Goal: Transaction & Acquisition: Purchase product/service

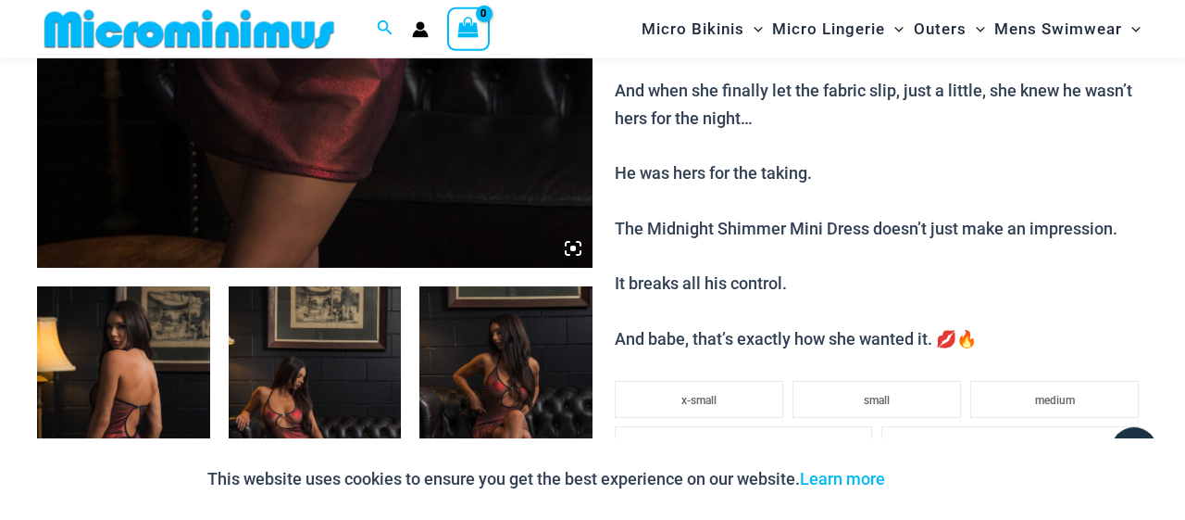
scroll to position [850, 0]
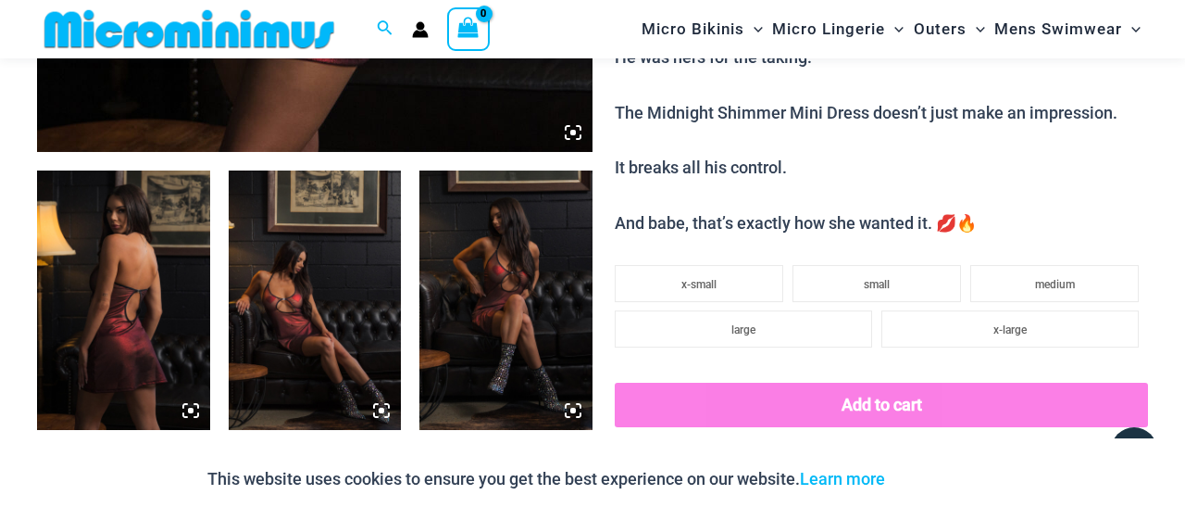
click at [136, 297] on img at bounding box center [123, 299] width 173 height 259
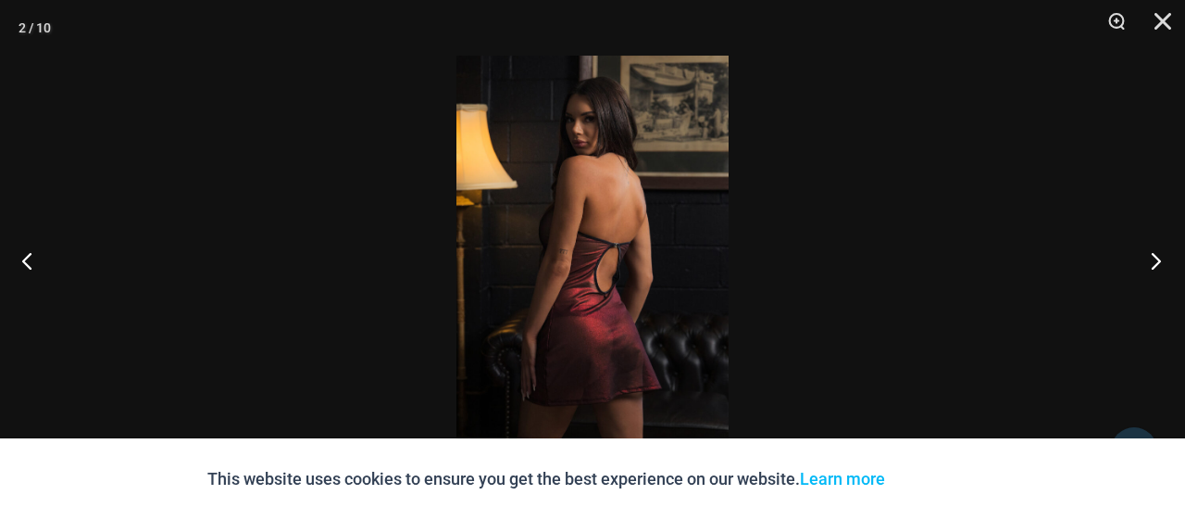
click at [1166, 257] on button "Next" at bounding box center [1150, 260] width 69 height 93
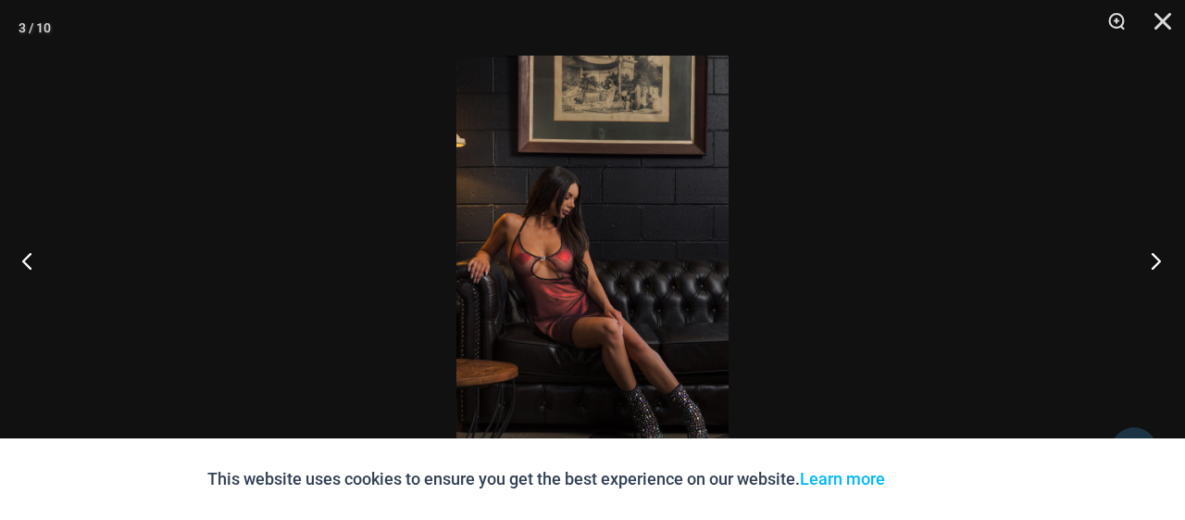
click at [1170, 253] on button "Next" at bounding box center [1150, 260] width 69 height 93
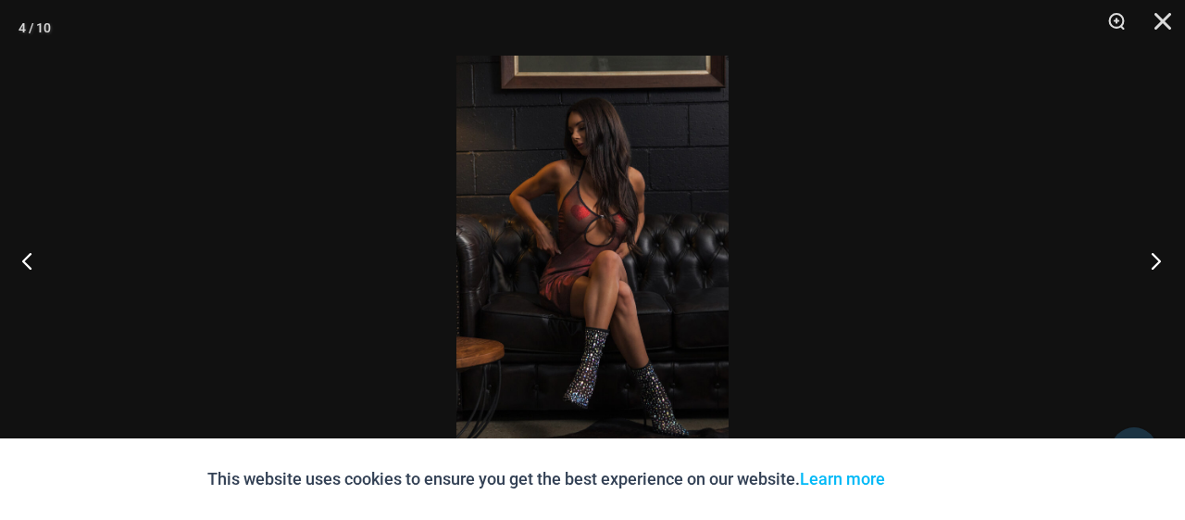
click at [1168, 253] on button "Next" at bounding box center [1150, 260] width 69 height 93
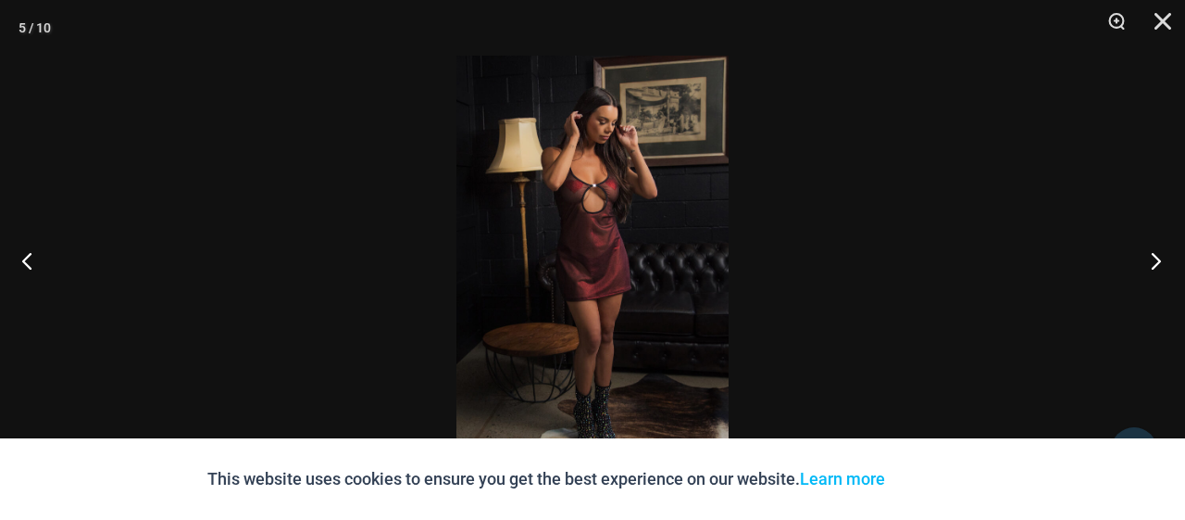
click at [1165, 251] on button "Next" at bounding box center [1150, 260] width 69 height 93
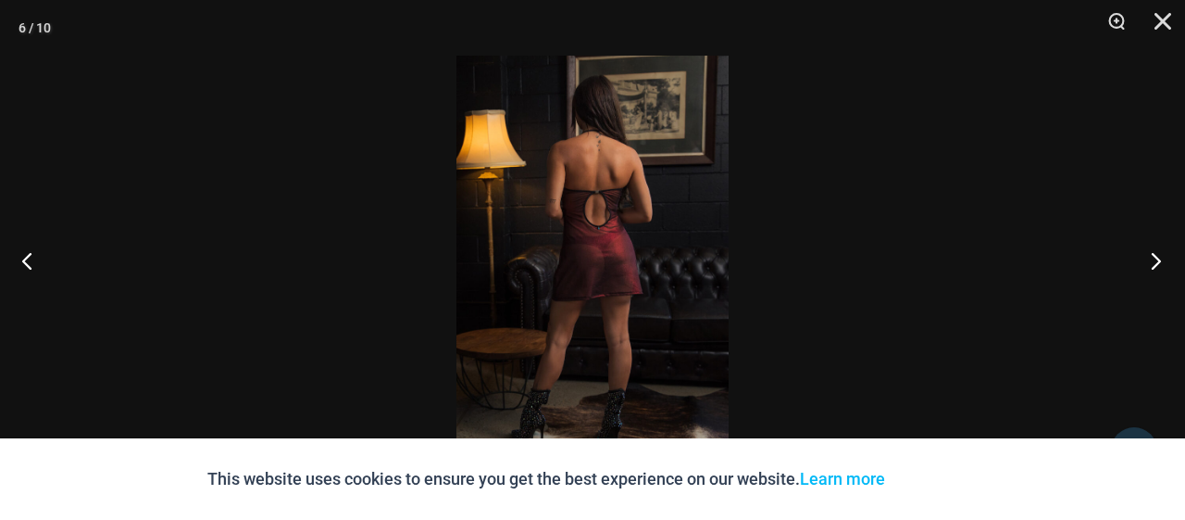
click at [1162, 249] on button "Next" at bounding box center [1150, 260] width 69 height 93
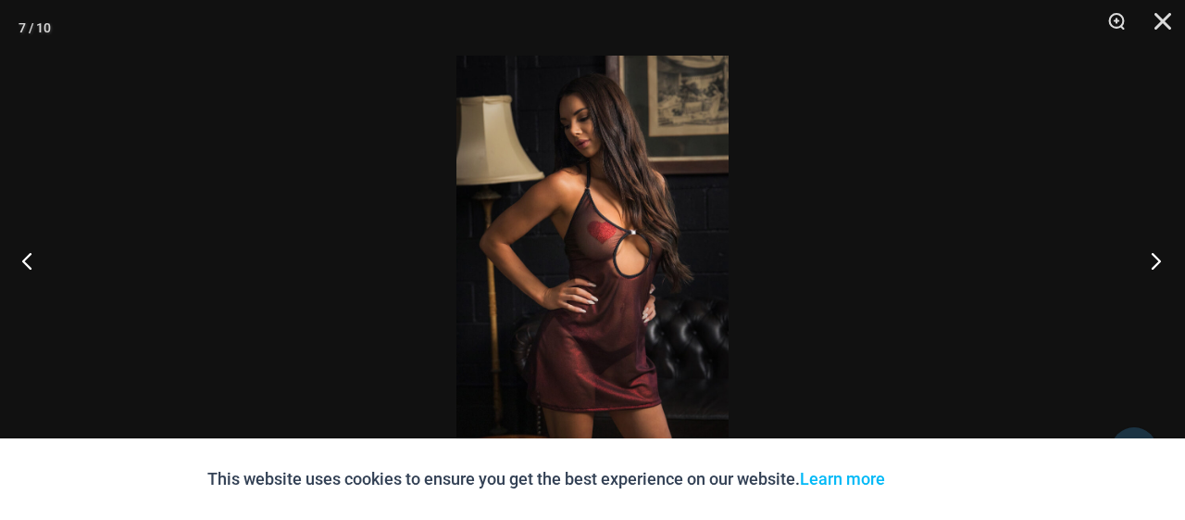
click at [1158, 244] on button "Next" at bounding box center [1150, 260] width 69 height 93
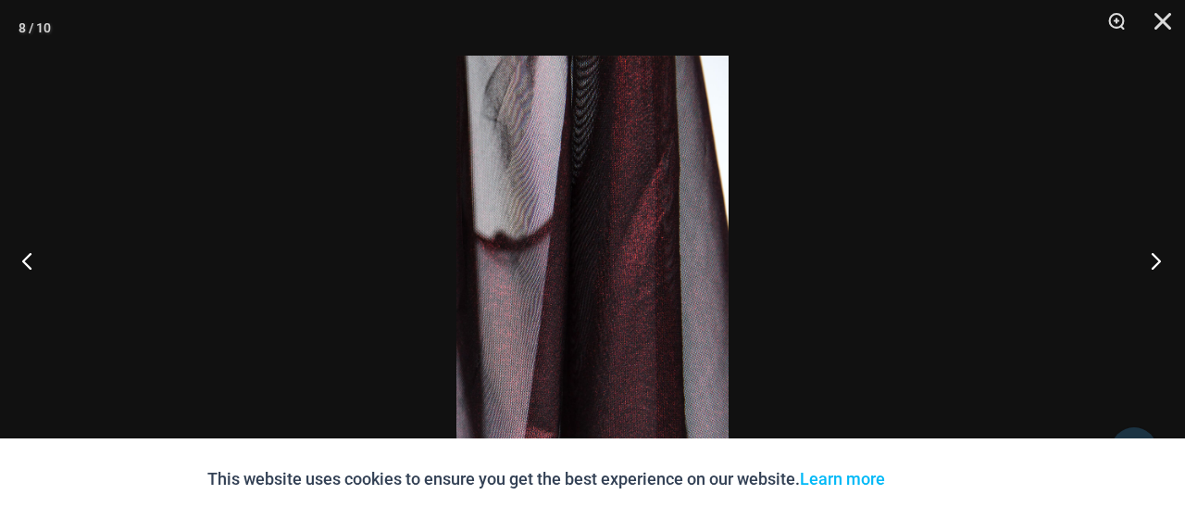
click at [1157, 244] on button "Next" at bounding box center [1150, 260] width 69 height 93
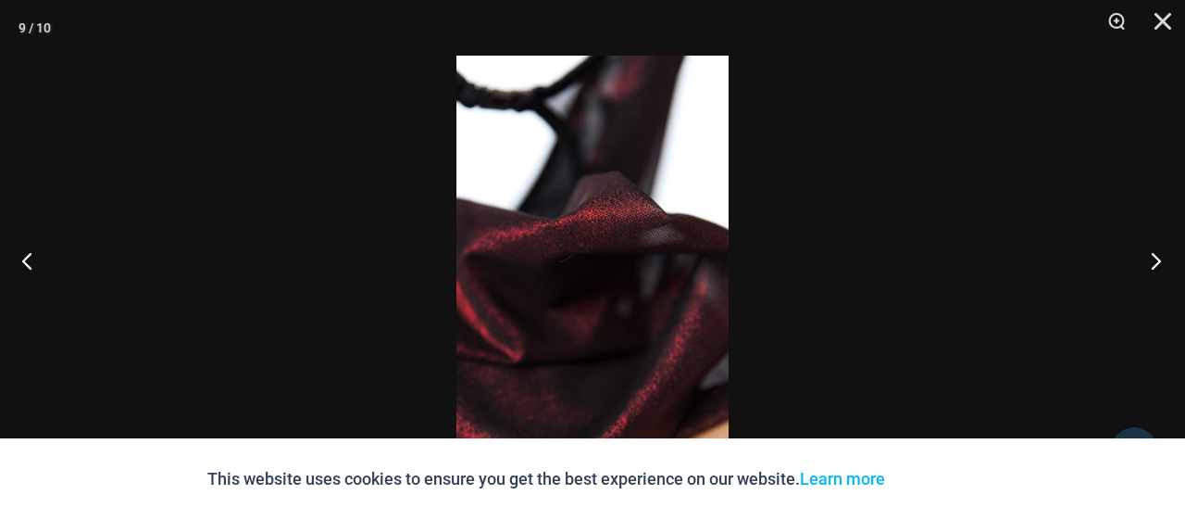
click at [1157, 244] on button "Next" at bounding box center [1150, 260] width 69 height 93
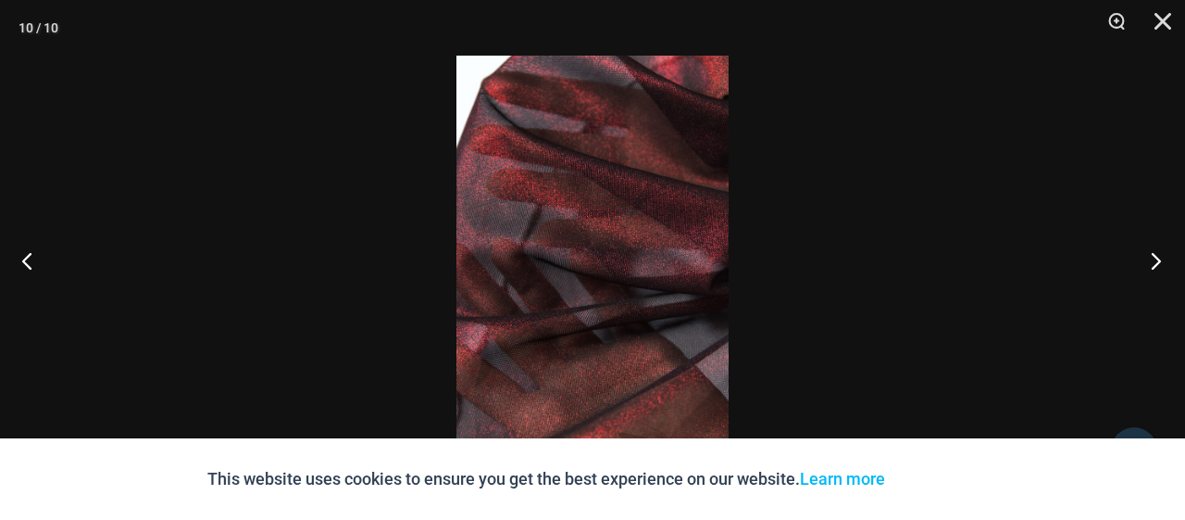
click at [1157, 244] on button "Next" at bounding box center [1150, 260] width 69 height 93
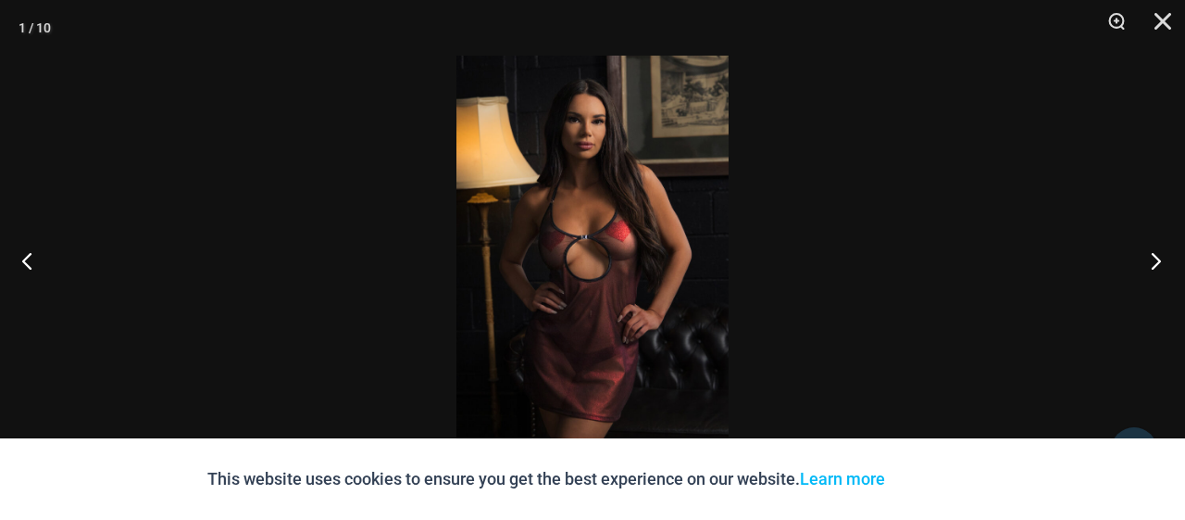
click at [1151, 257] on button "Next" at bounding box center [1150, 260] width 69 height 93
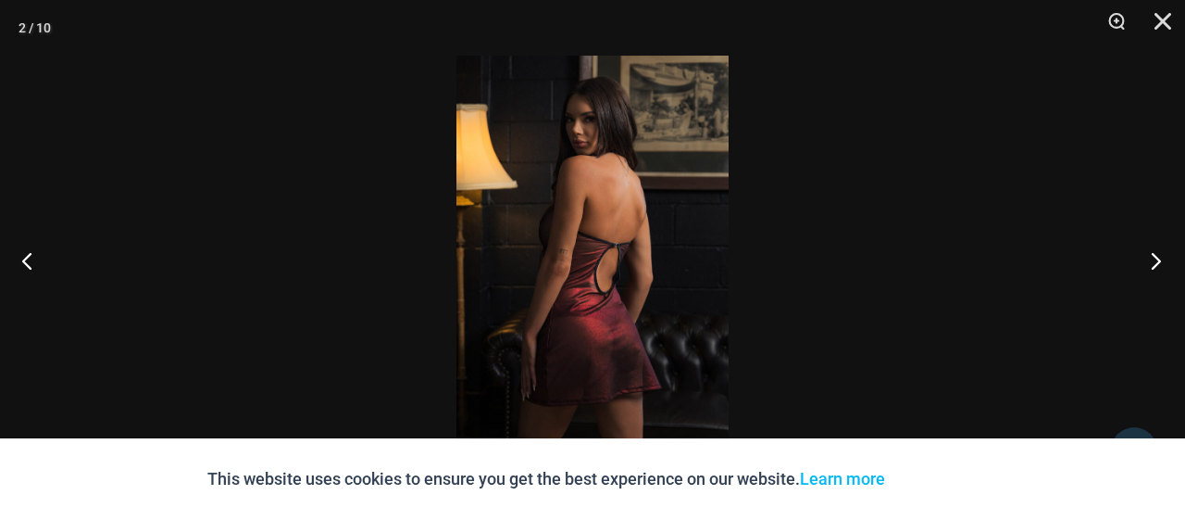
click at [1151, 257] on button "Next" at bounding box center [1150, 260] width 69 height 93
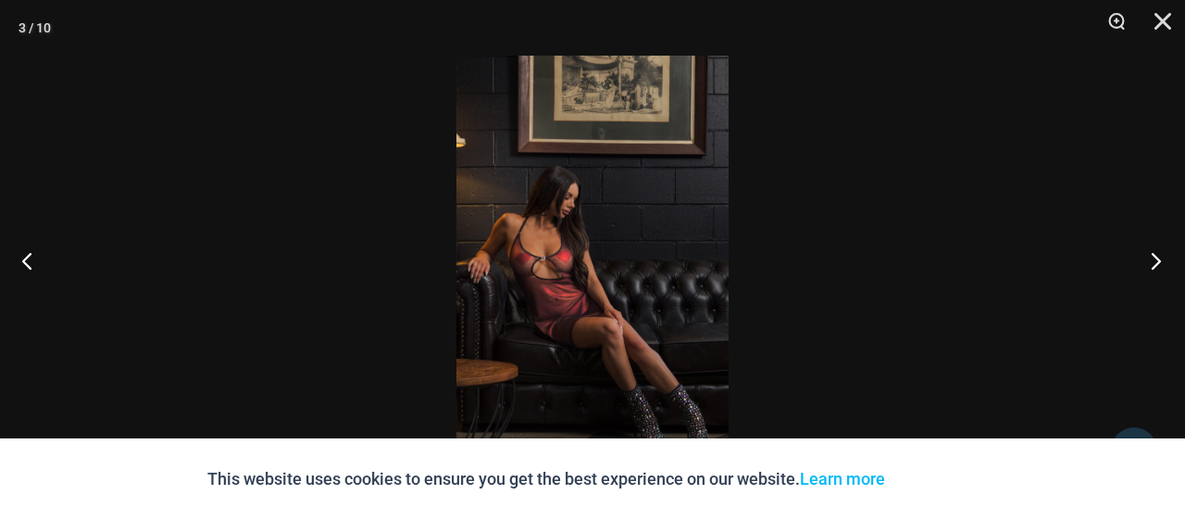
click at [1150, 256] on button "Next" at bounding box center [1150, 260] width 69 height 93
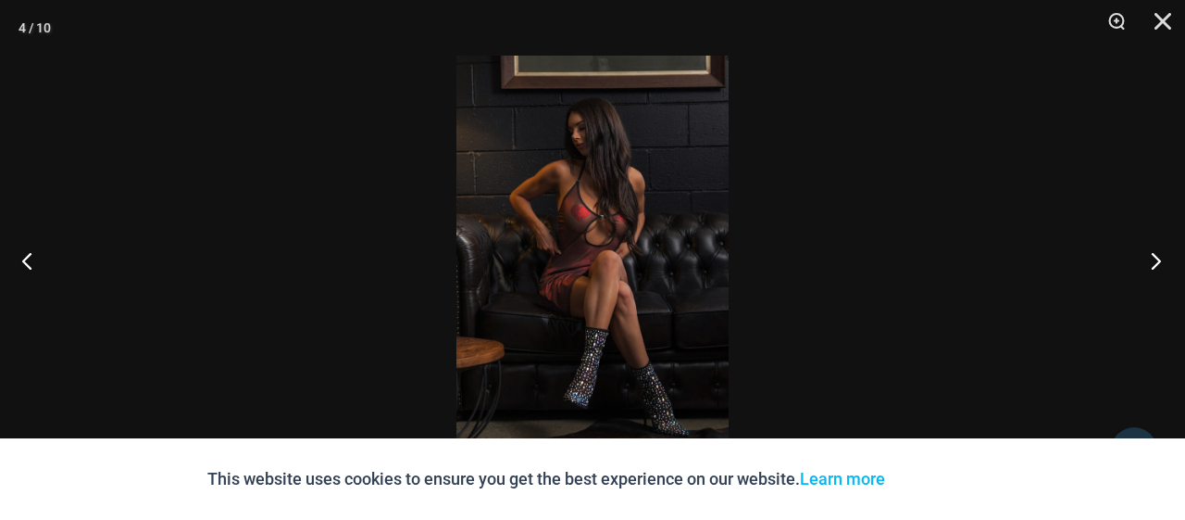
click at [1149, 255] on button "Next" at bounding box center [1150, 260] width 69 height 93
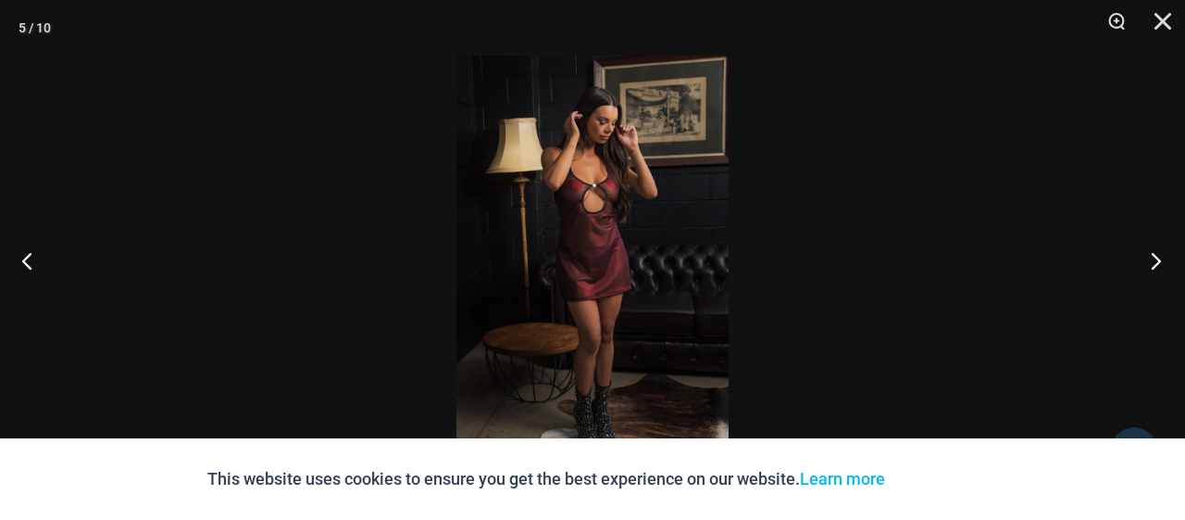
click at [1149, 255] on button "Next" at bounding box center [1150, 260] width 69 height 93
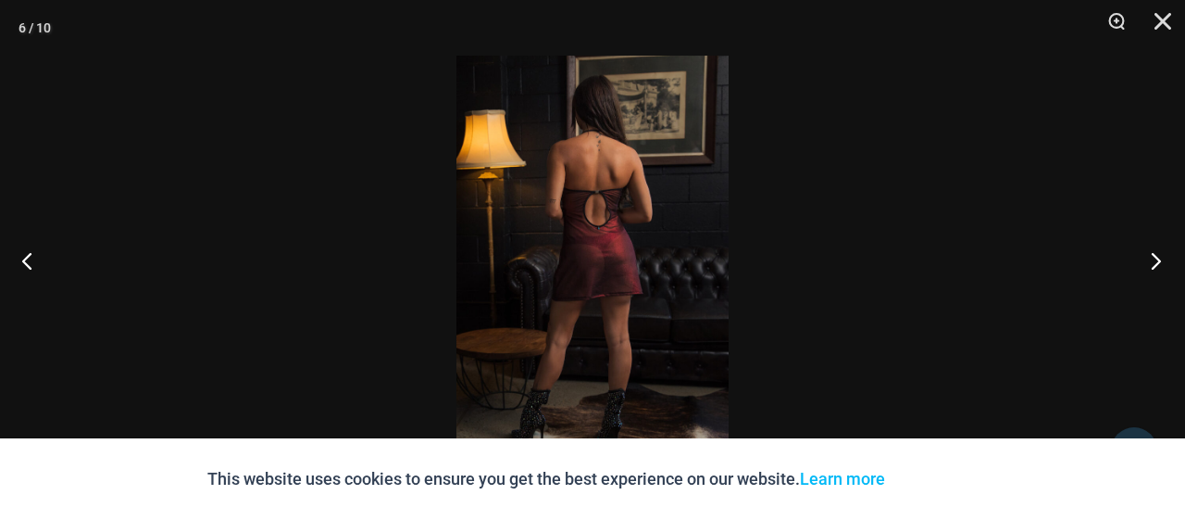
click at [1149, 255] on button "Next" at bounding box center [1150, 260] width 69 height 93
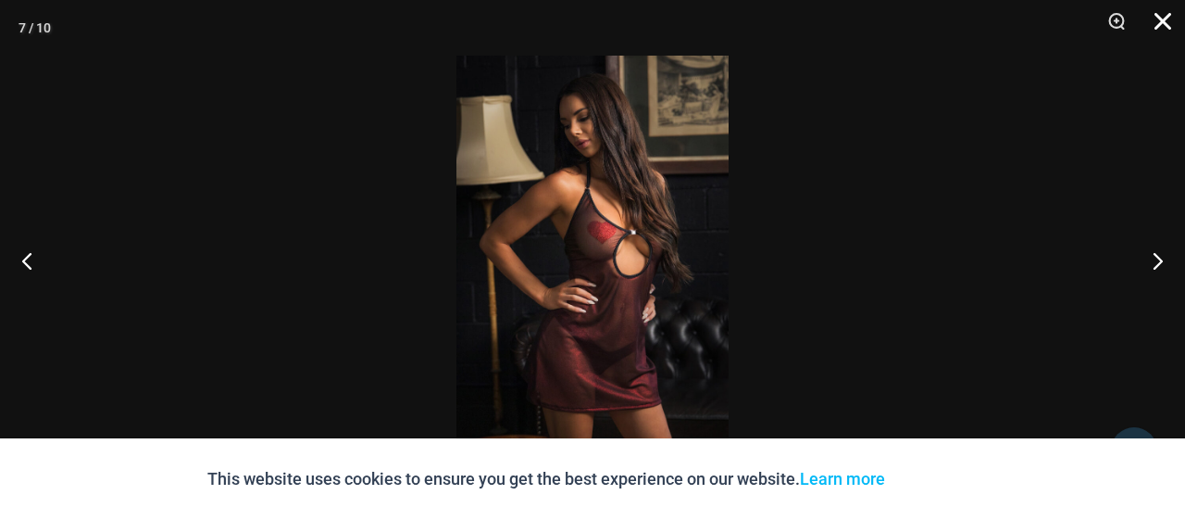
click at [1166, 19] on button "Close" at bounding box center [1157, 28] width 46 height 56
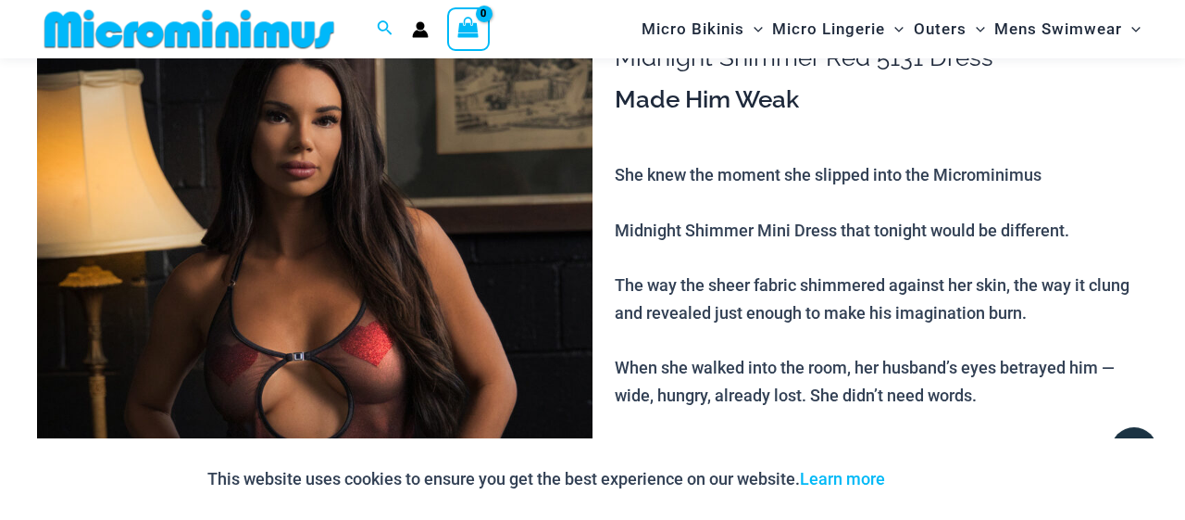
scroll to position [176, 0]
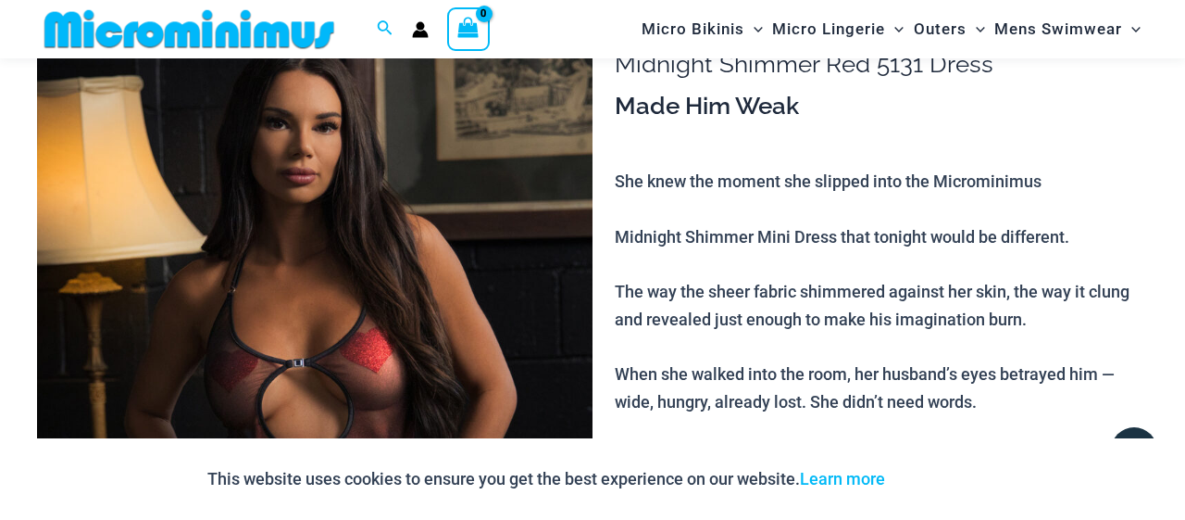
click at [371, 355] on img at bounding box center [315, 410] width 556 height 834
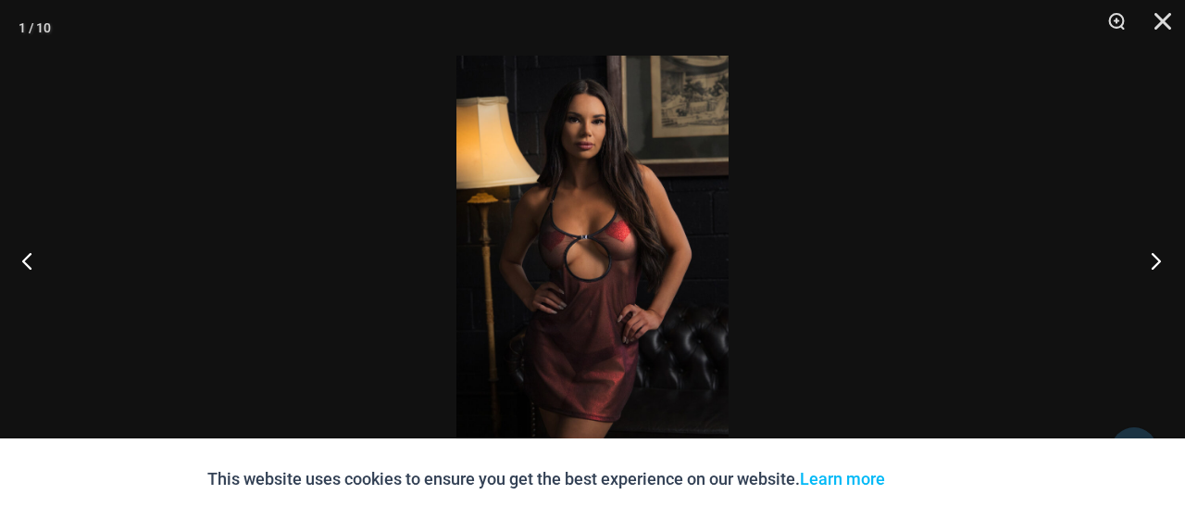
click at [1153, 263] on button "Next" at bounding box center [1150, 260] width 69 height 93
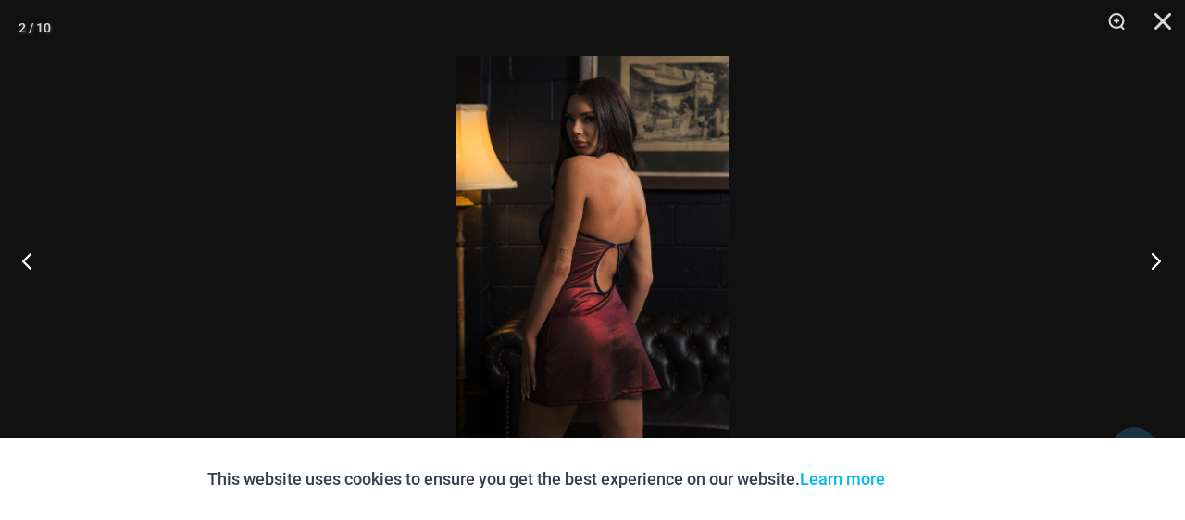
click at [1151, 264] on button "Next" at bounding box center [1150, 260] width 69 height 93
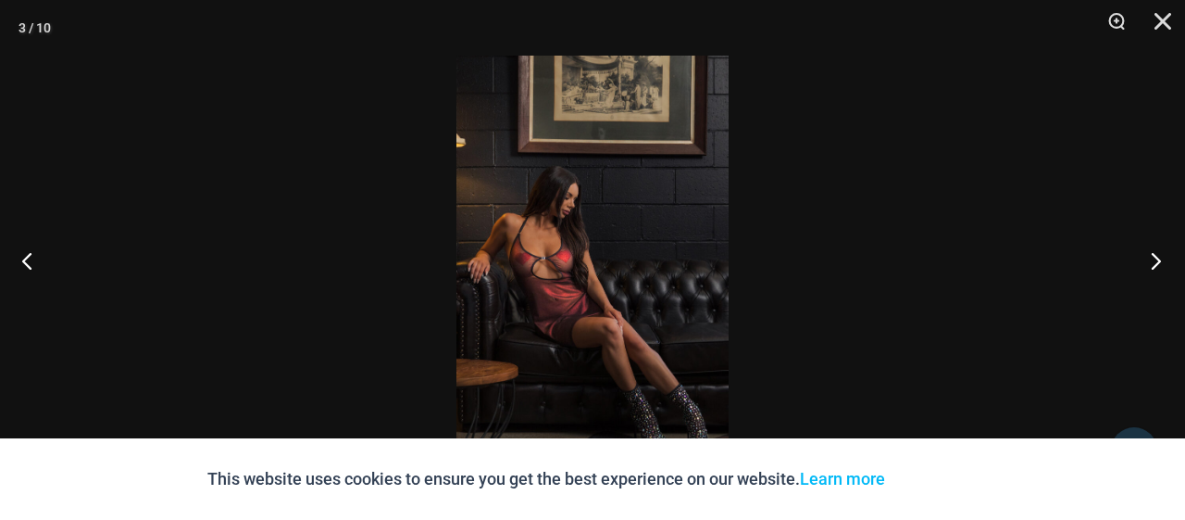
click at [1148, 264] on button "Next" at bounding box center [1150, 260] width 69 height 93
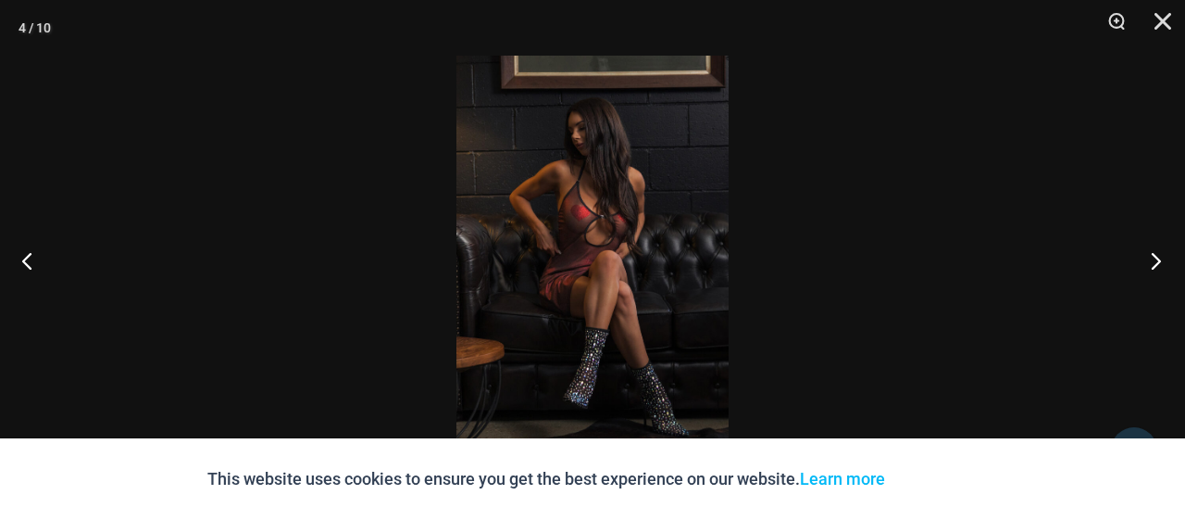
click at [1148, 264] on button "Next" at bounding box center [1150, 260] width 69 height 93
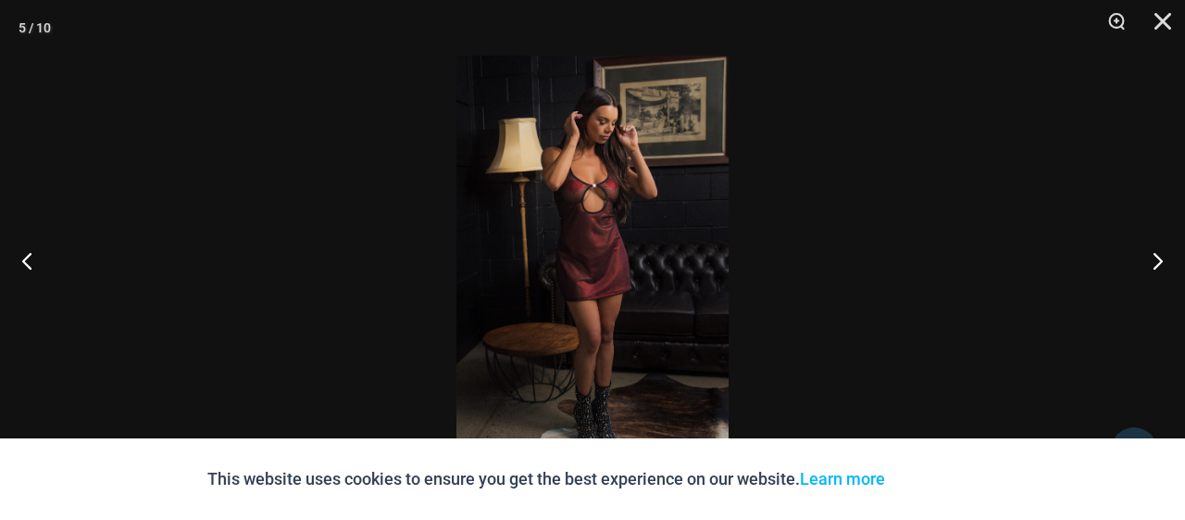
click at [597, 194] on img at bounding box center [593, 260] width 272 height 408
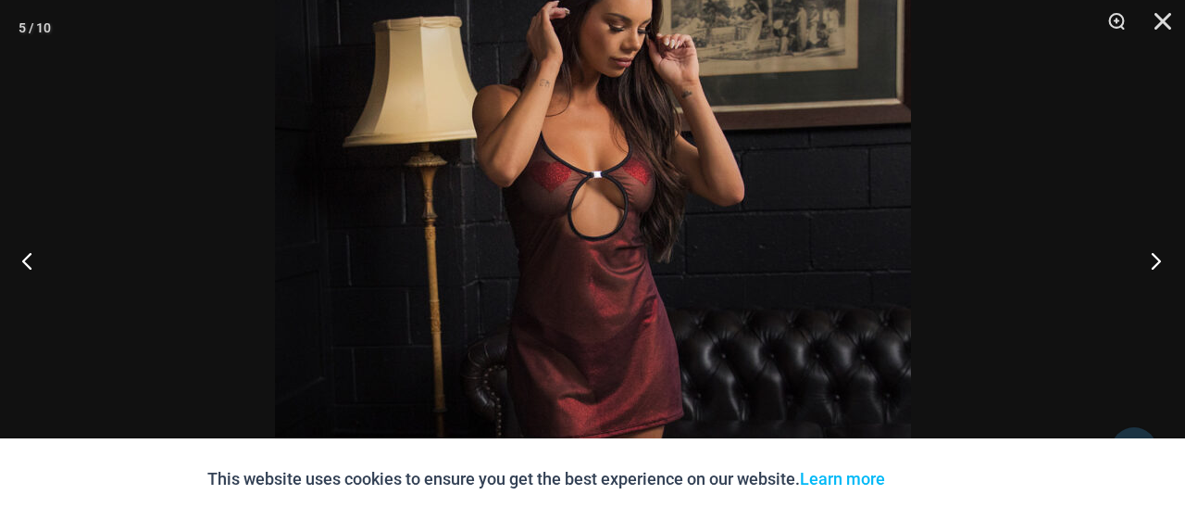
click at [1160, 265] on button "Next" at bounding box center [1150, 260] width 69 height 93
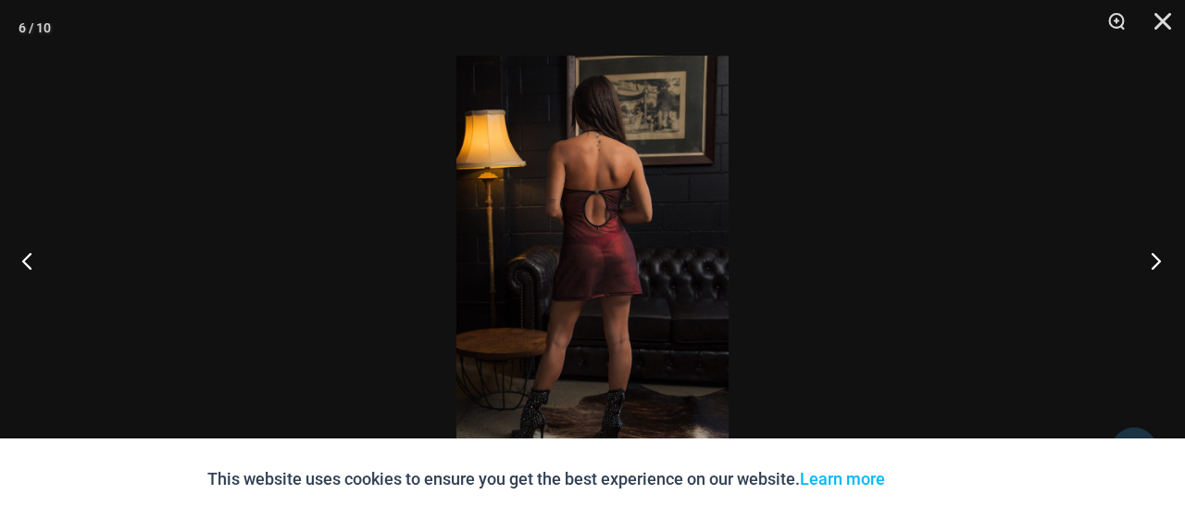
click at [1160, 264] on button "Next" at bounding box center [1150, 260] width 69 height 93
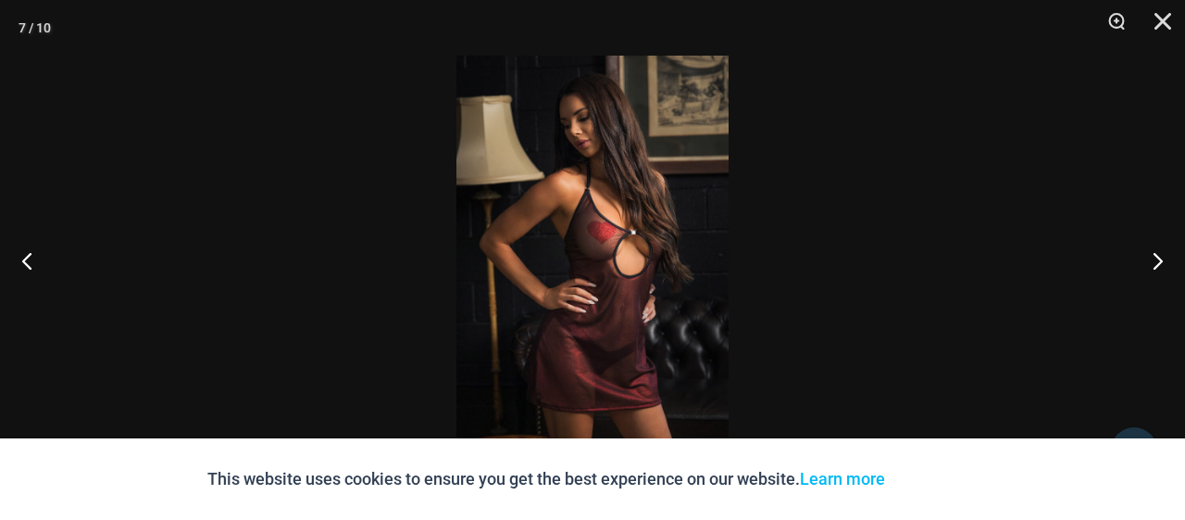
click at [639, 247] on img at bounding box center [593, 260] width 272 height 408
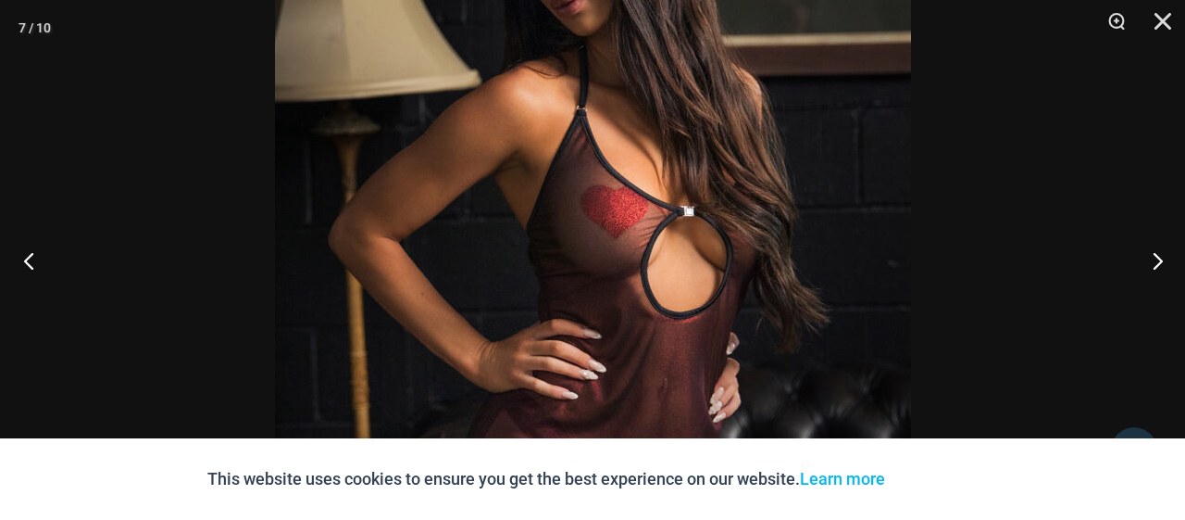
click at [15, 258] on button "Previous" at bounding box center [34, 260] width 69 height 93
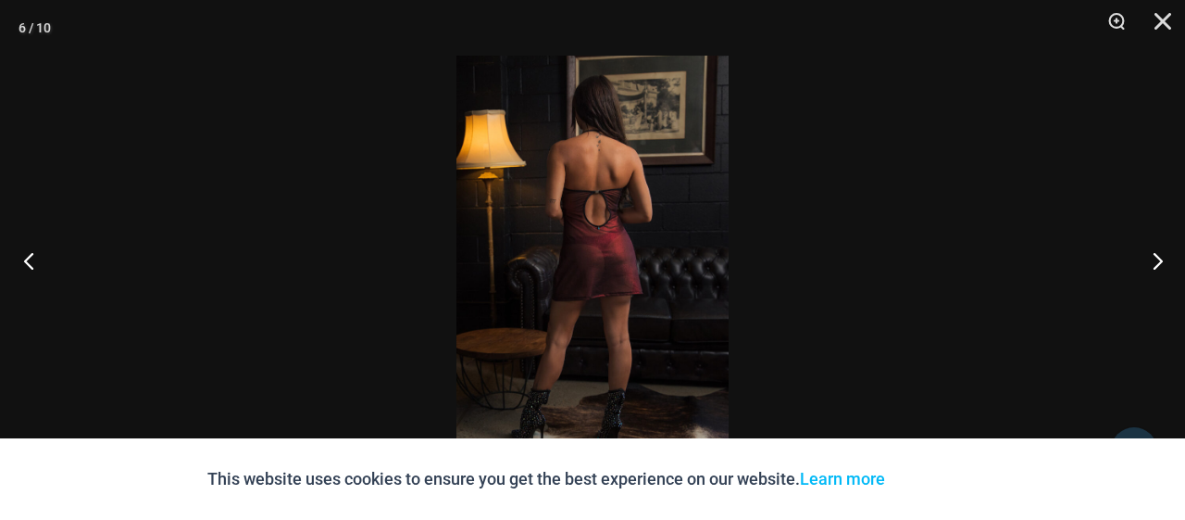
click at [25, 258] on button "Previous" at bounding box center [34, 260] width 69 height 93
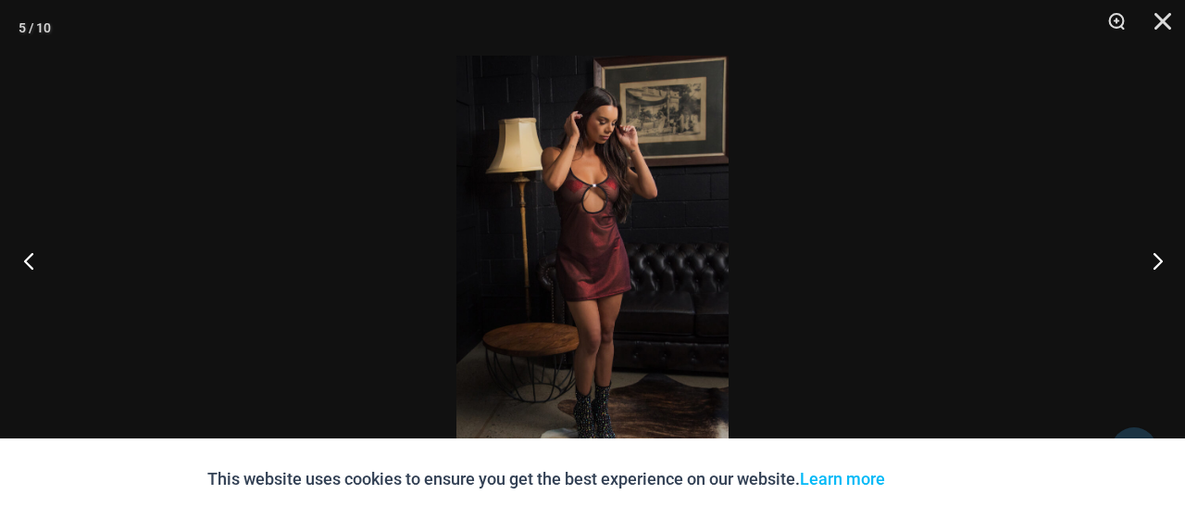
click at [25, 258] on button "Previous" at bounding box center [34, 260] width 69 height 93
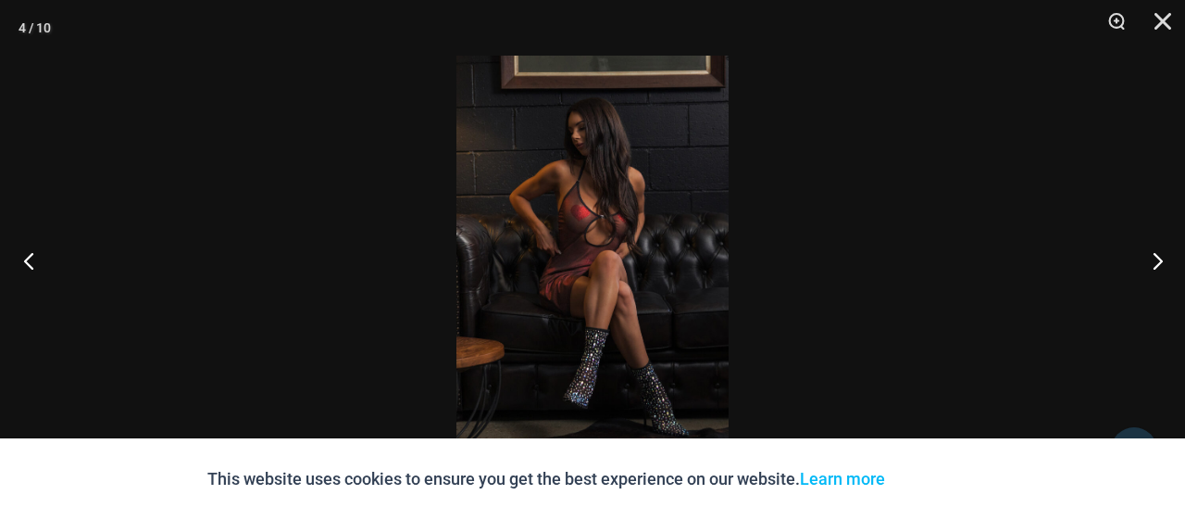
click at [25, 259] on button "Previous" at bounding box center [34, 260] width 69 height 93
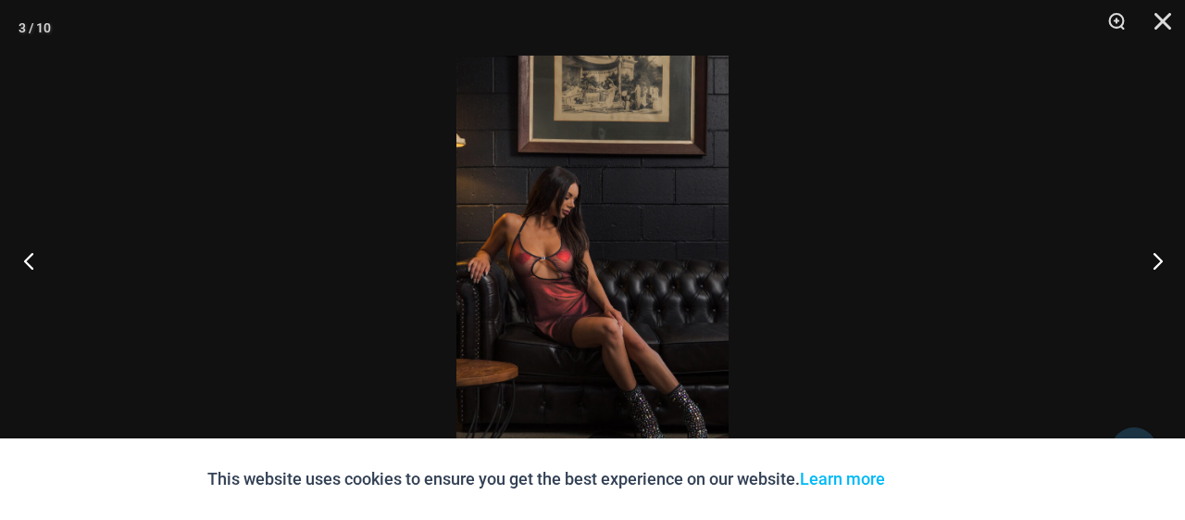
click at [25, 260] on button "Previous" at bounding box center [34, 260] width 69 height 93
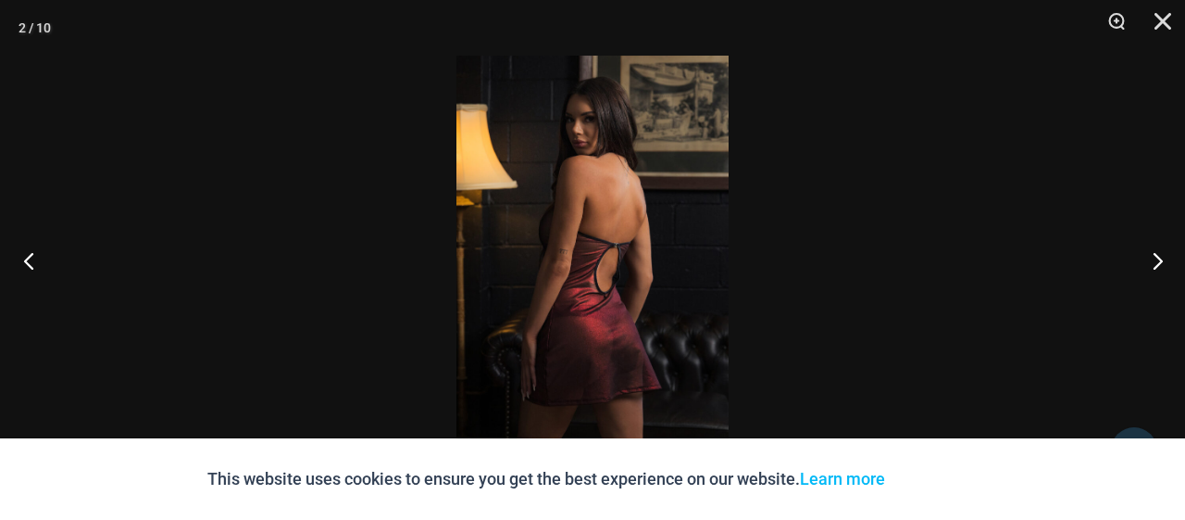
click at [25, 260] on button "Previous" at bounding box center [34, 260] width 69 height 93
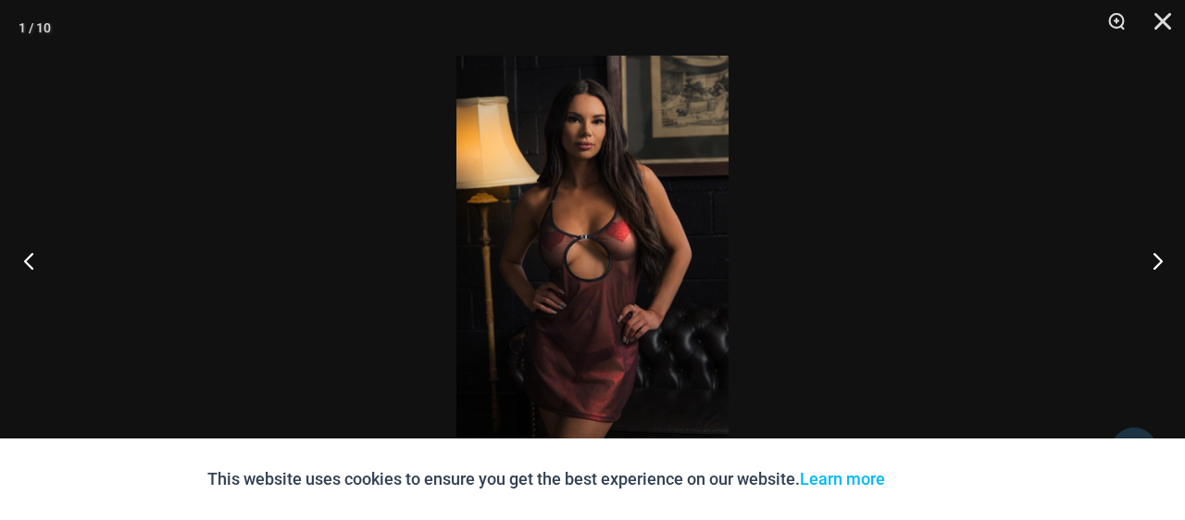
click at [25, 260] on button "Previous" at bounding box center [34, 260] width 69 height 93
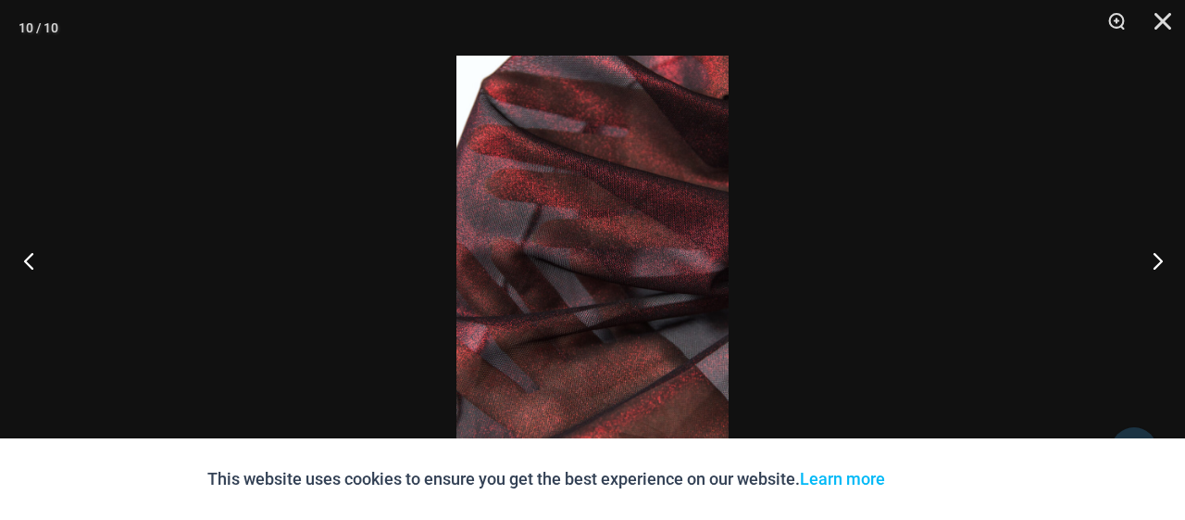
click at [25, 260] on button "Previous" at bounding box center [34, 260] width 69 height 93
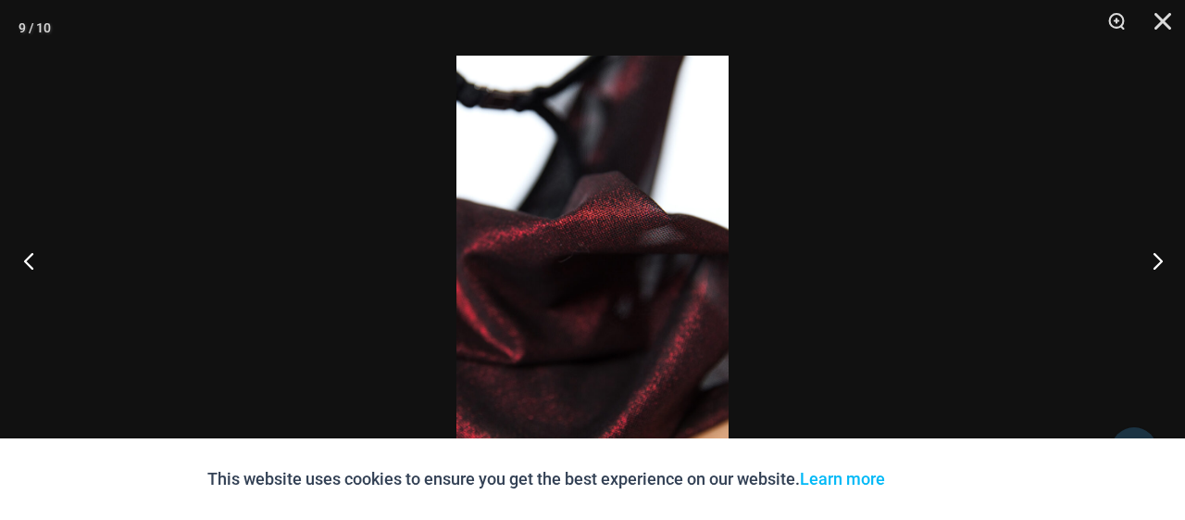
click at [25, 260] on button "Previous" at bounding box center [34, 260] width 69 height 93
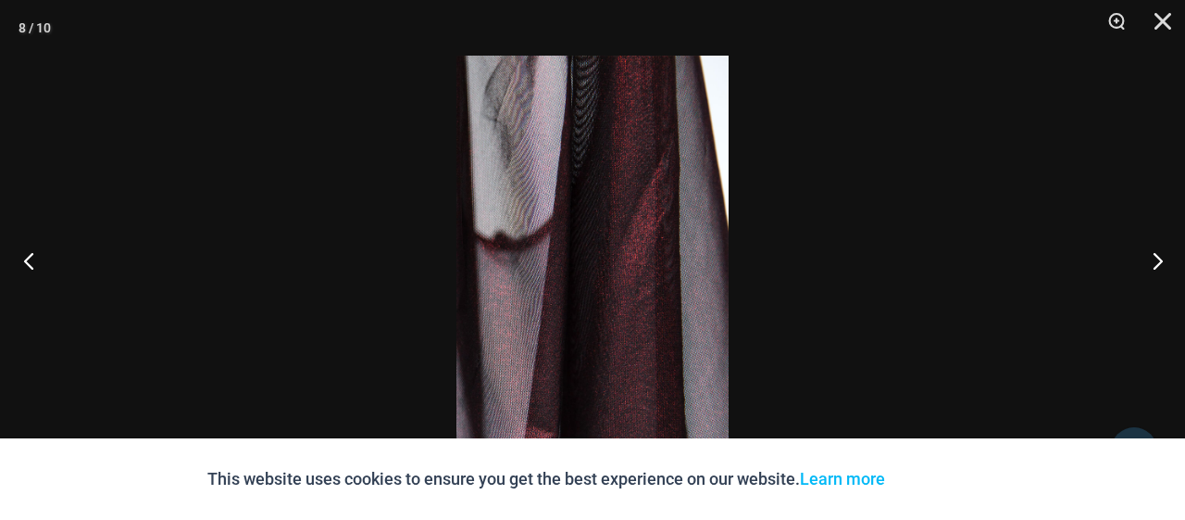
click at [25, 260] on button "Previous" at bounding box center [34, 260] width 69 height 93
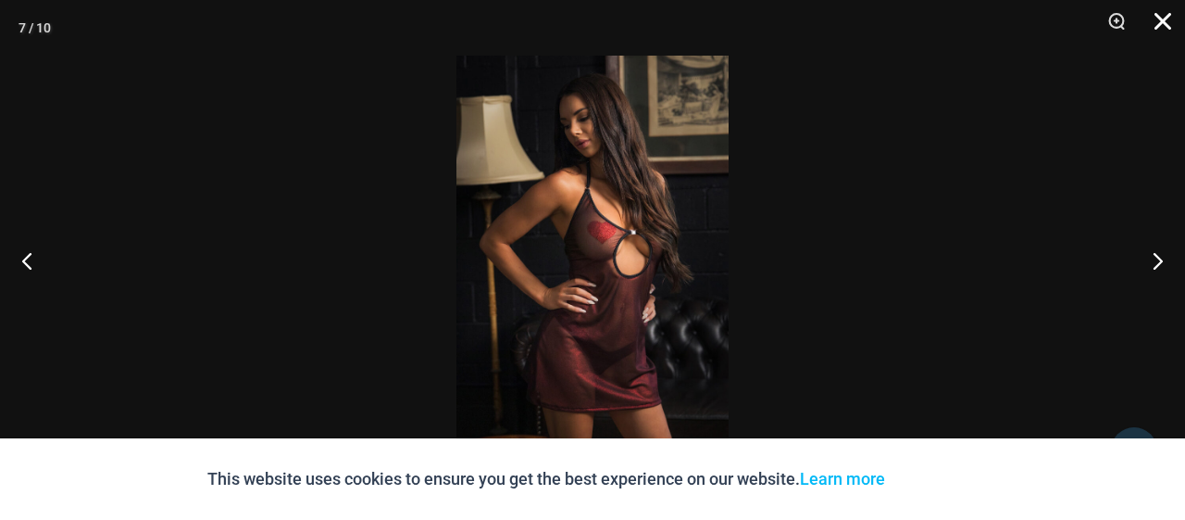
click at [1168, 22] on button "Close" at bounding box center [1157, 28] width 46 height 56
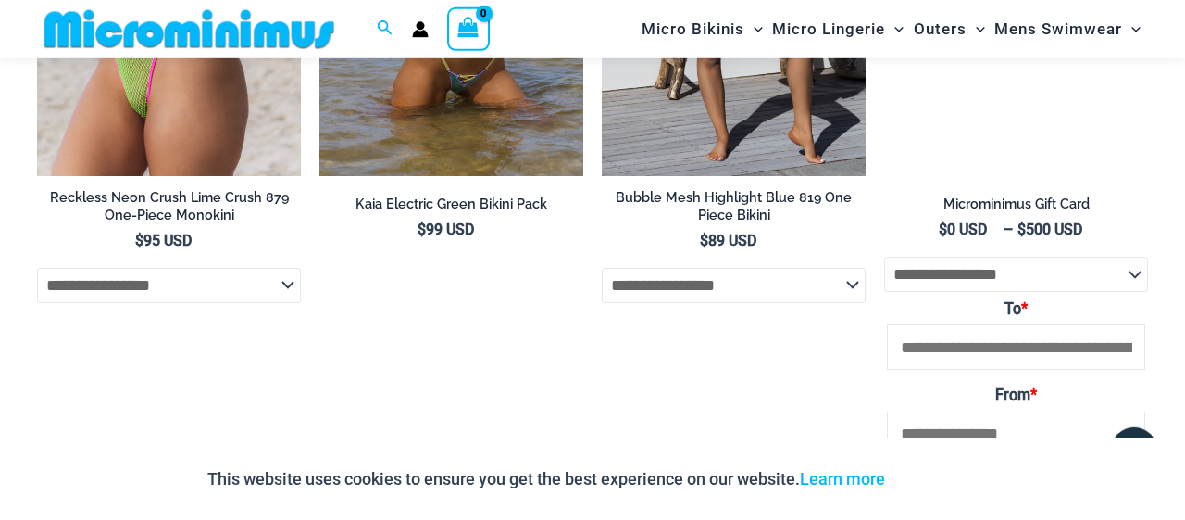
scroll to position [3451, 0]
